Goal: Navigation & Orientation: Find specific page/section

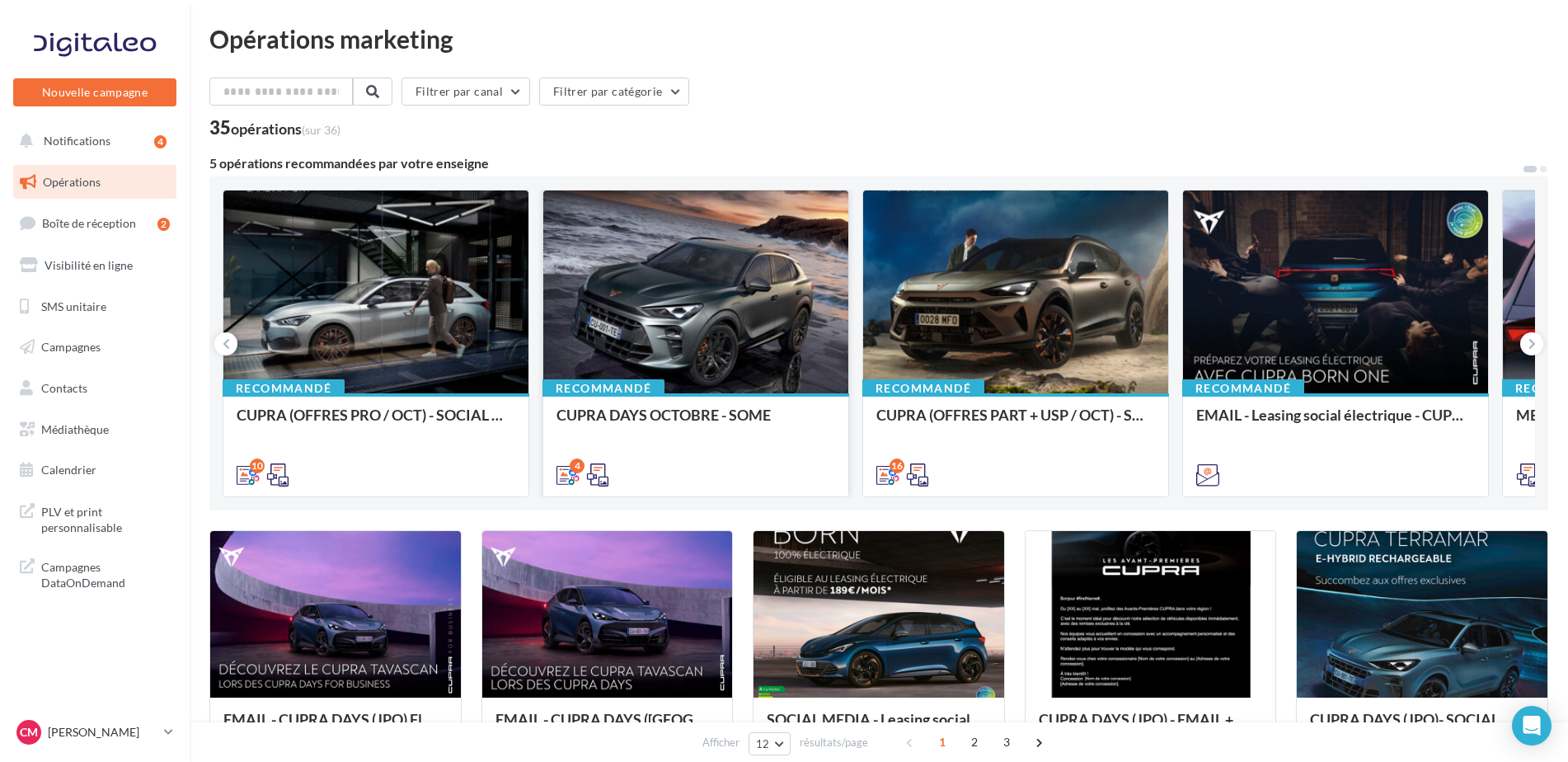
scroll to position [83, 0]
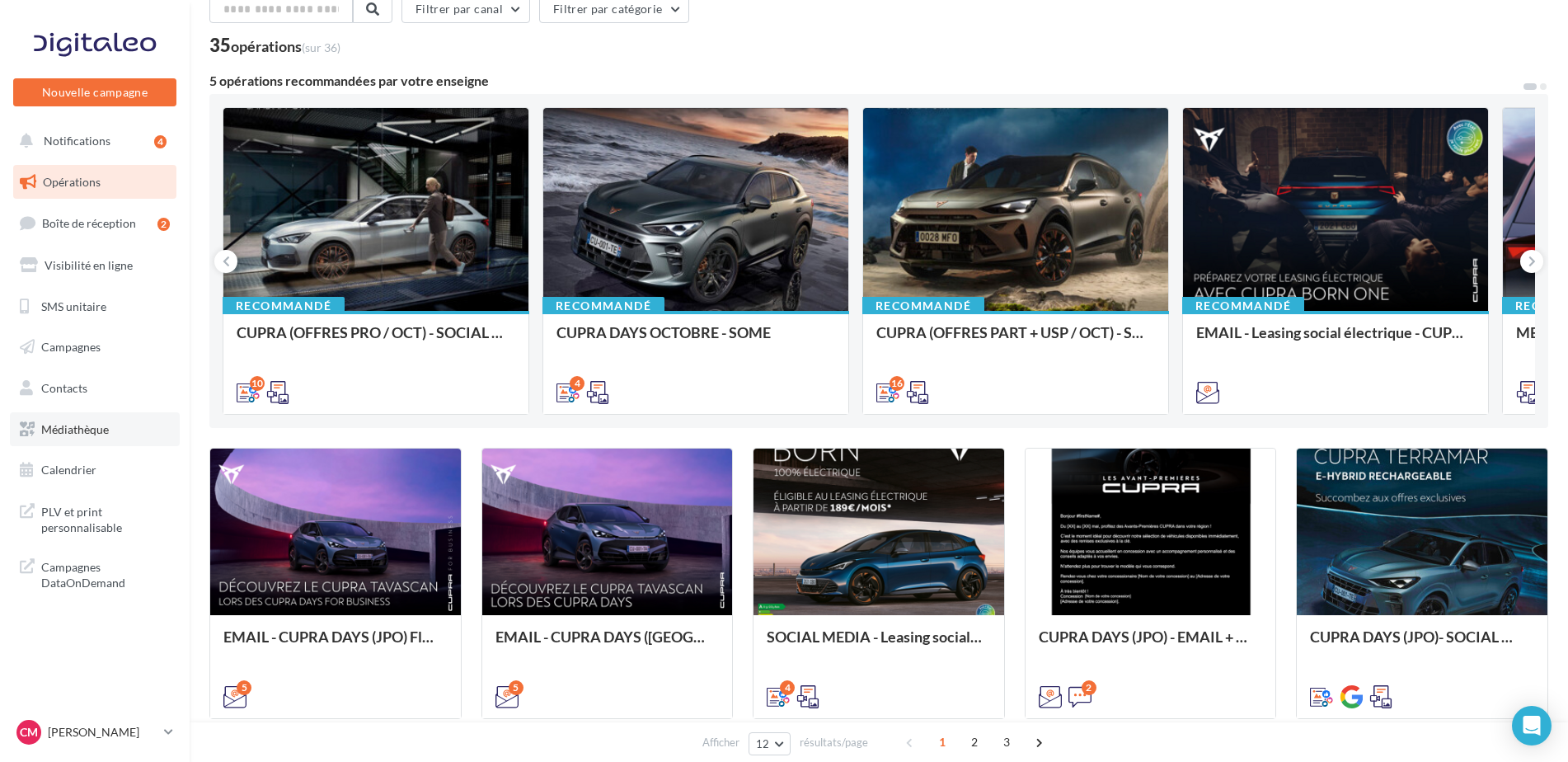
click at [146, 420] on link "Médiathèque" at bounding box center [94, 429] width 170 height 35
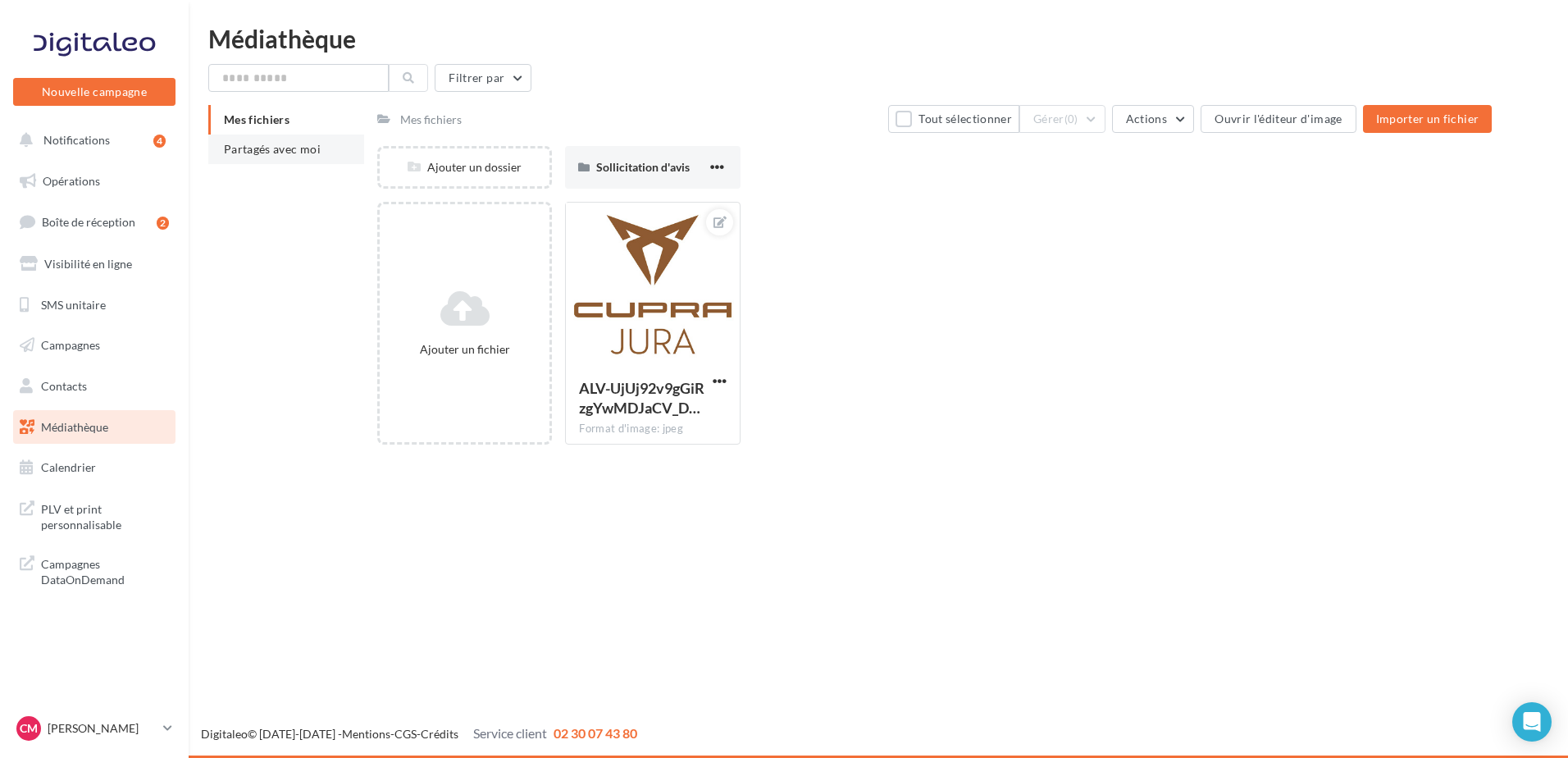
click at [306, 152] on span "Partagés avec moi" at bounding box center [272, 149] width 97 height 14
